Goal: Information Seeking & Learning: Learn about a topic

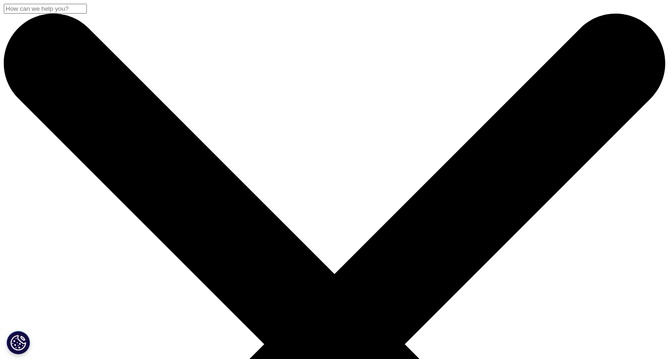
drag, startPoint x: 61, startPoint y: 122, endPoint x: 469, endPoint y: 163, distance: 410.3
drag, startPoint x: 24, startPoint y: 53, endPoint x: 24, endPoint y: 59, distance: 5.7
drag, startPoint x: 261, startPoint y: 210, endPoint x: 273, endPoint y: 210, distance: 11.8
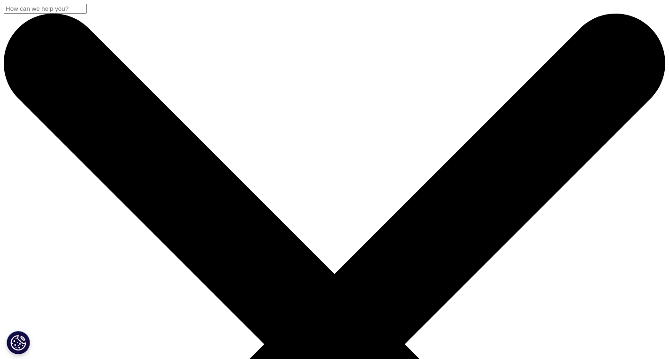
drag, startPoint x: 233, startPoint y: 204, endPoint x: 266, endPoint y: 210, distance: 33.4
drag, startPoint x: 228, startPoint y: 202, endPoint x: 311, endPoint y: 203, distance: 82.2
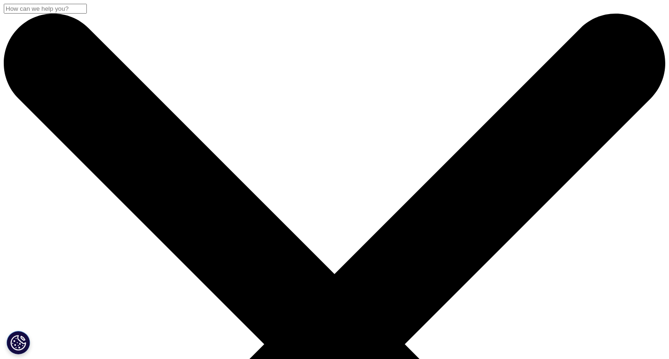
drag, startPoint x: 232, startPoint y: 202, endPoint x: 260, endPoint y: 204, distance: 28.7
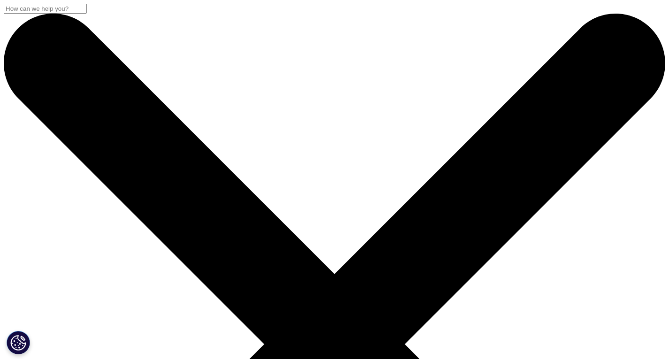
drag, startPoint x: 260, startPoint y: 203, endPoint x: 238, endPoint y: 202, distance: 21.7
copy div "Thought Leadership"
drag, startPoint x: 67, startPoint y: 122, endPoint x: 478, endPoint y: 165, distance: 412.9
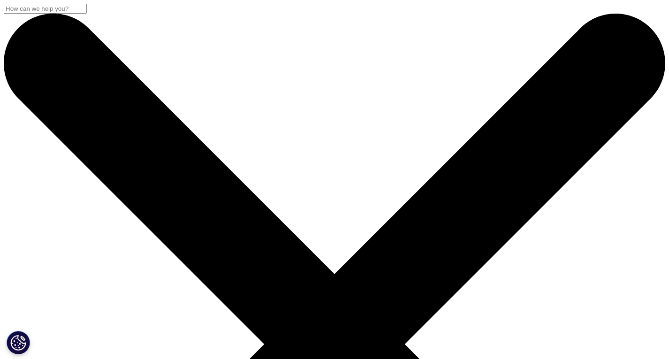
copy div "The everything drugs: from weight loss to whole body medicines"
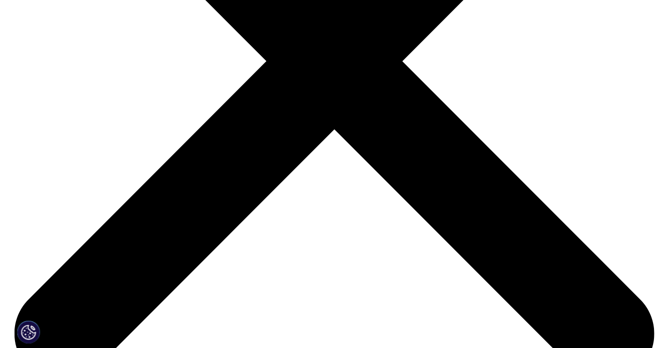
scroll to position [282, 0]
